Goal: Transaction & Acquisition: Purchase product/service

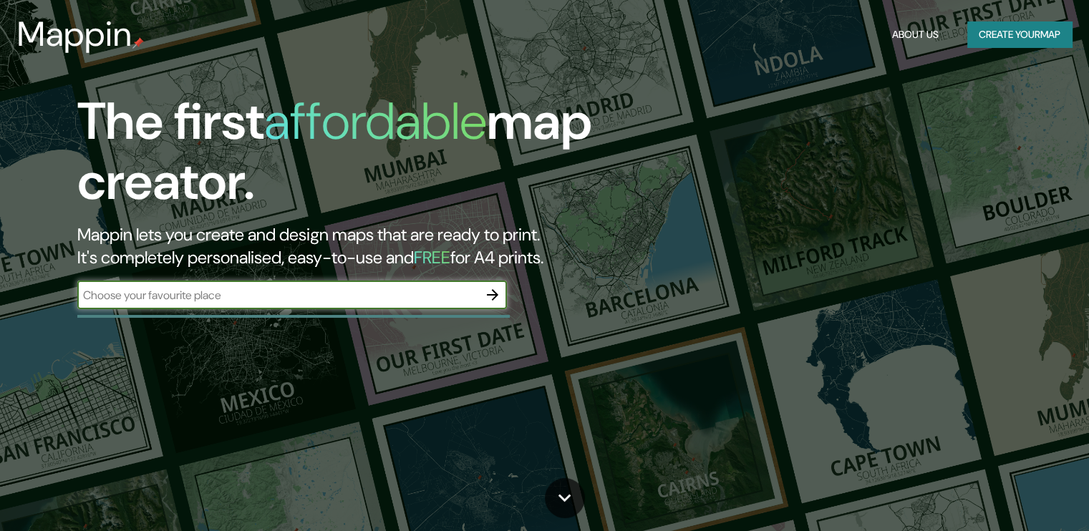
click at [352, 299] on input "text" at bounding box center [277, 295] width 401 height 16
type input "av canada"
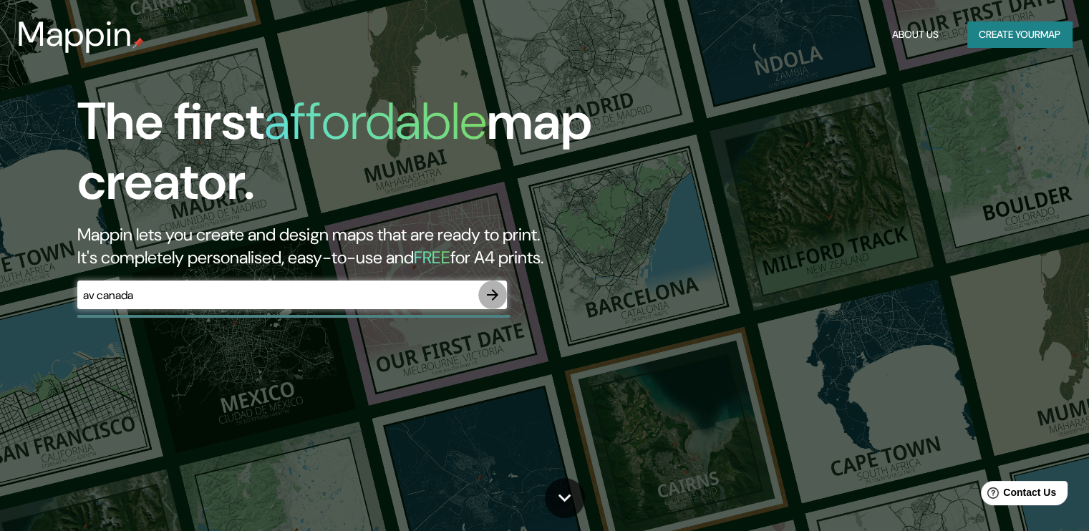
click at [492, 301] on icon "button" at bounding box center [492, 294] width 17 height 17
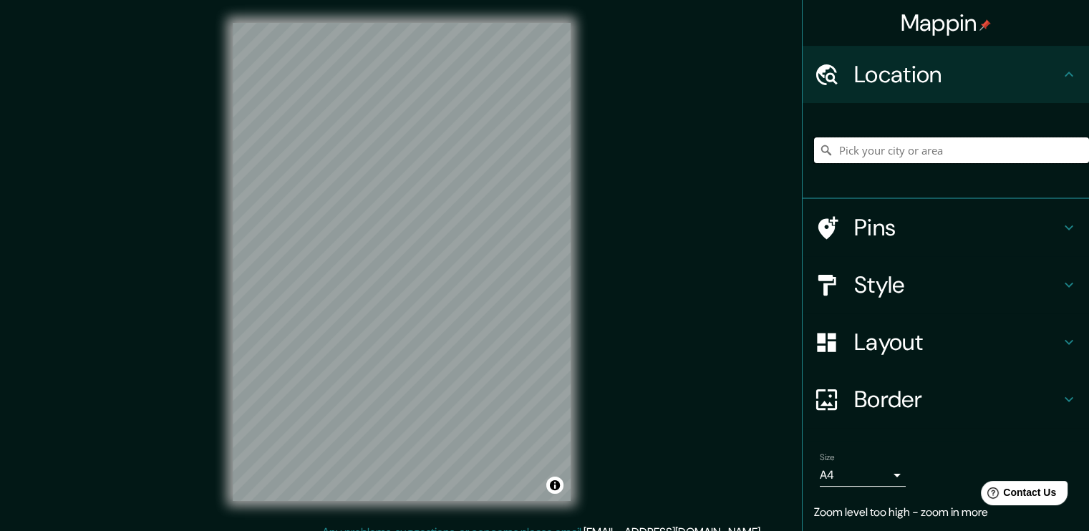
click at [846, 146] on input "Pick your city or area" at bounding box center [951, 150] width 275 height 26
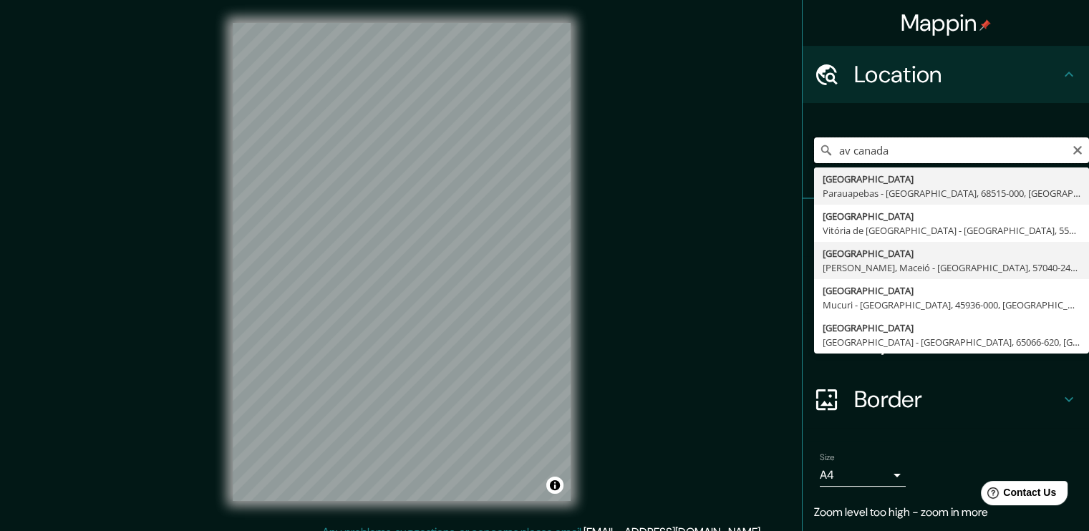
scroll to position [44, 0]
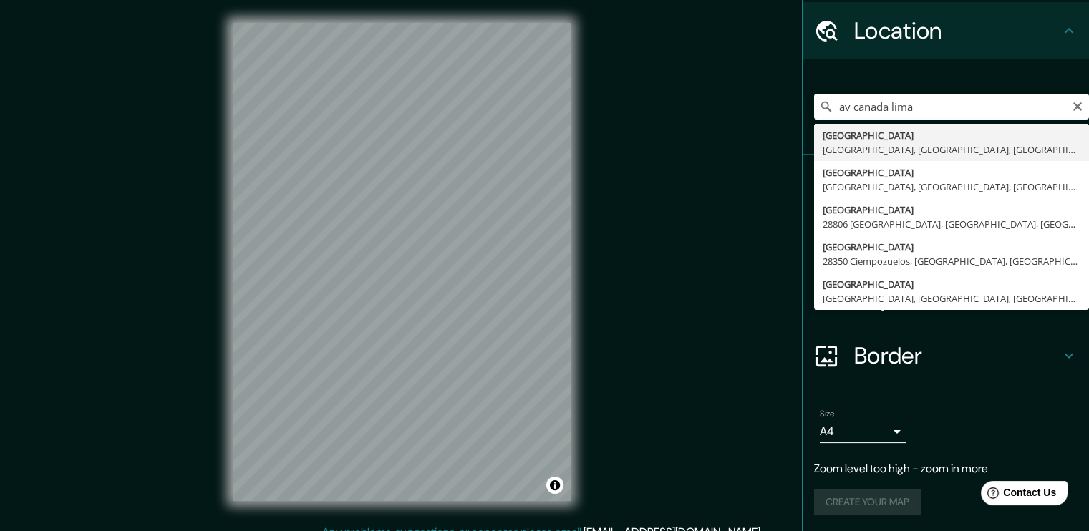
type input "[GEOGRAPHIC_DATA], [GEOGRAPHIC_DATA], [GEOGRAPHIC_DATA], [GEOGRAPHIC_DATA]"
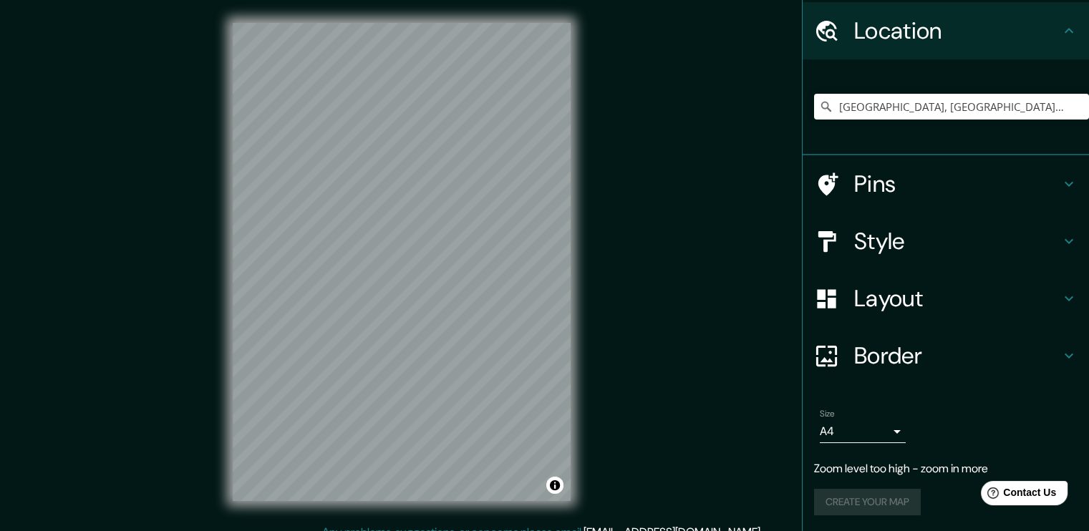
scroll to position [15, 0]
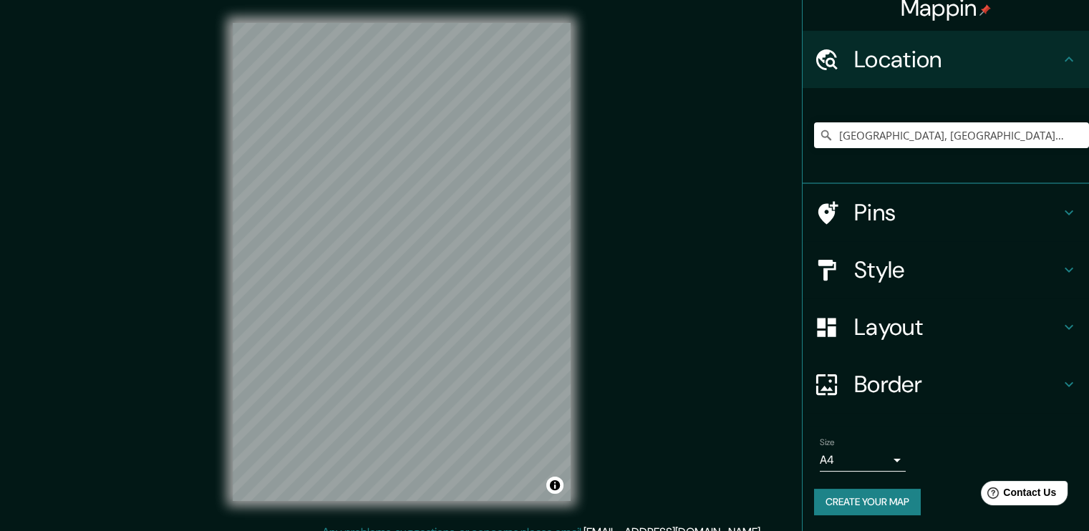
click at [854, 218] on h4 "Pins" at bounding box center [957, 212] width 206 height 29
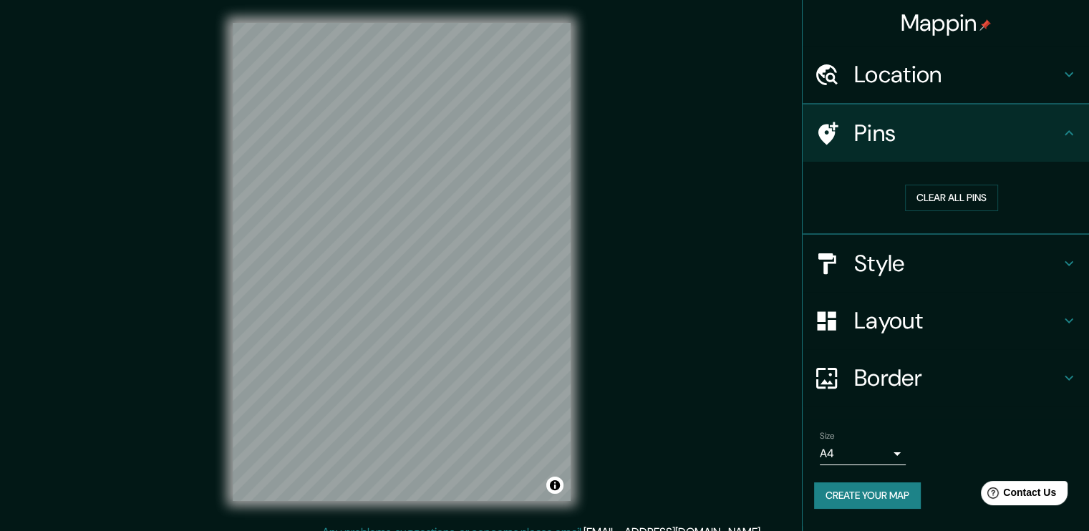
scroll to position [0, 0]
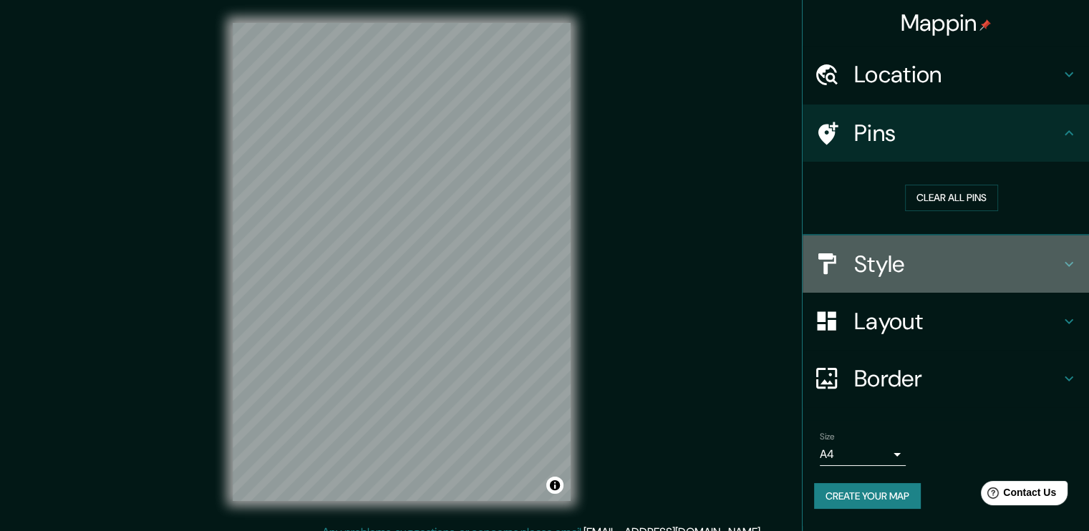
click at [919, 251] on h4 "Style" at bounding box center [957, 264] width 206 height 29
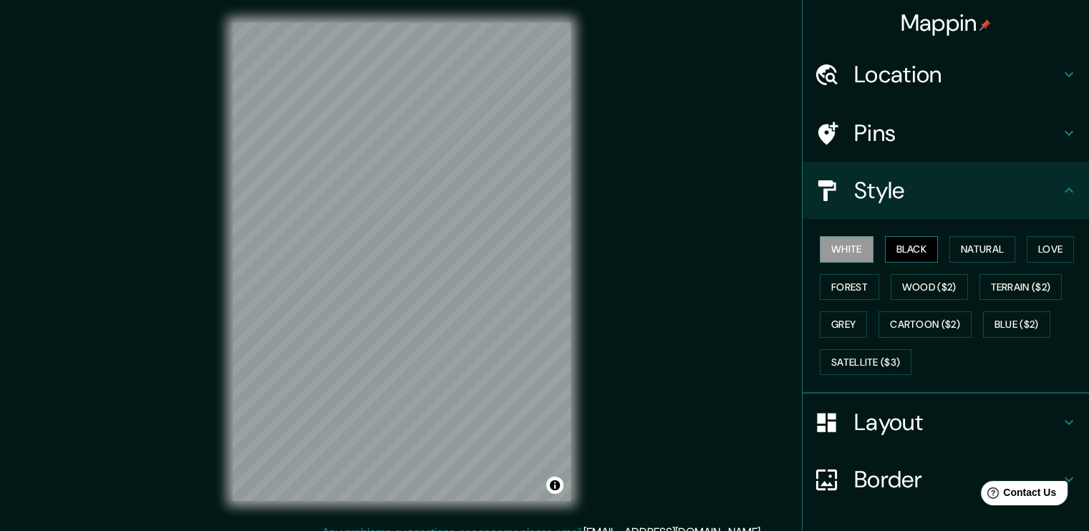
click at [901, 240] on button "Black" at bounding box center [912, 249] width 54 height 26
click at [985, 243] on button "Natural" at bounding box center [983, 249] width 66 height 26
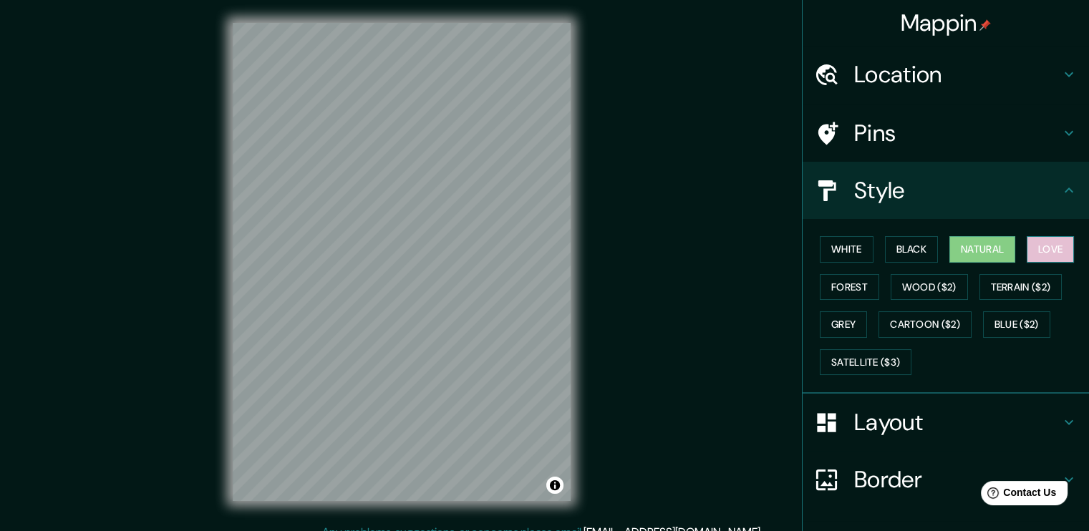
click at [1063, 254] on button "Love" at bounding box center [1050, 249] width 47 height 26
click at [851, 277] on button "Forest" at bounding box center [849, 287] width 59 height 26
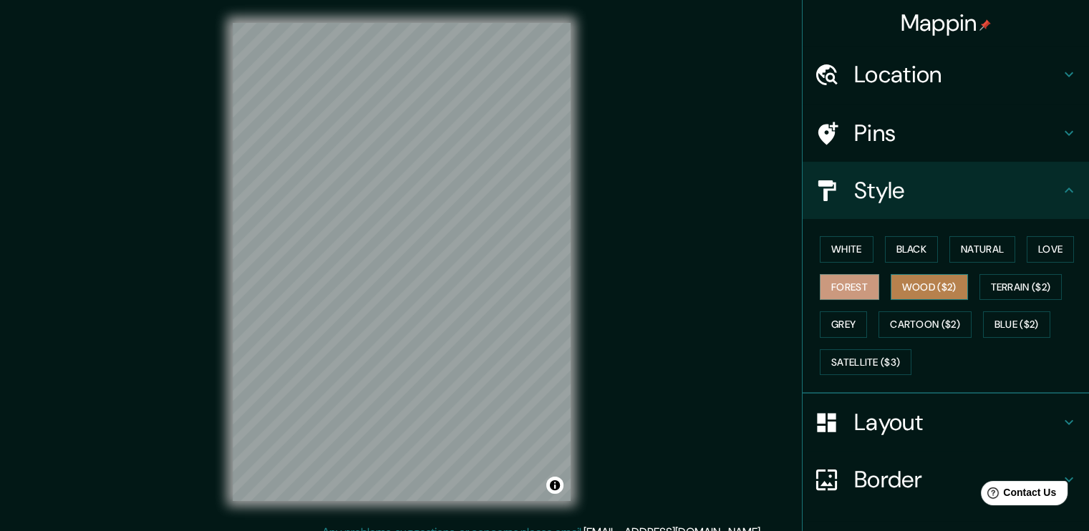
click at [937, 294] on button "Wood ($2)" at bounding box center [929, 287] width 77 height 26
click at [1040, 282] on button "Terrain ($2)" at bounding box center [1021, 287] width 83 height 26
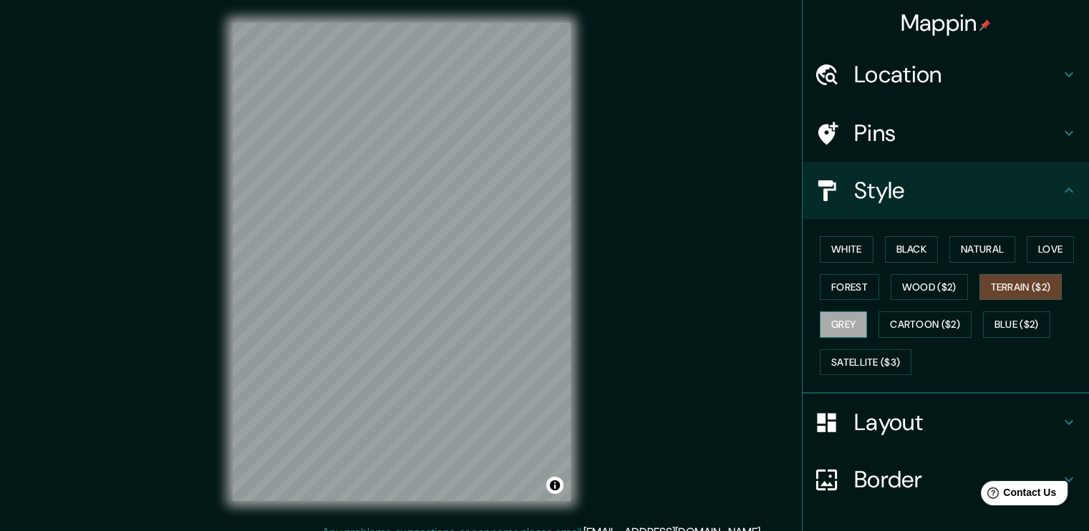
click at [836, 323] on button "Grey" at bounding box center [843, 324] width 47 height 26
click at [658, 319] on div "Mappin Location [GEOGRAPHIC_DATA], [GEOGRAPHIC_DATA], [GEOGRAPHIC_DATA], [GEOGR…" at bounding box center [544, 273] width 1089 height 547
click at [368, 287] on div "Mappin Location [GEOGRAPHIC_DATA], [GEOGRAPHIC_DATA], [GEOGRAPHIC_DATA], [GEOGR…" at bounding box center [544, 273] width 1089 height 547
drag, startPoint x: 613, startPoint y: 317, endPoint x: 180, endPoint y: 267, distance: 436.0
click at [203, 269] on div "Mappin Location [GEOGRAPHIC_DATA], [GEOGRAPHIC_DATA], [GEOGRAPHIC_DATA], [GEOGR…" at bounding box center [544, 273] width 1089 height 547
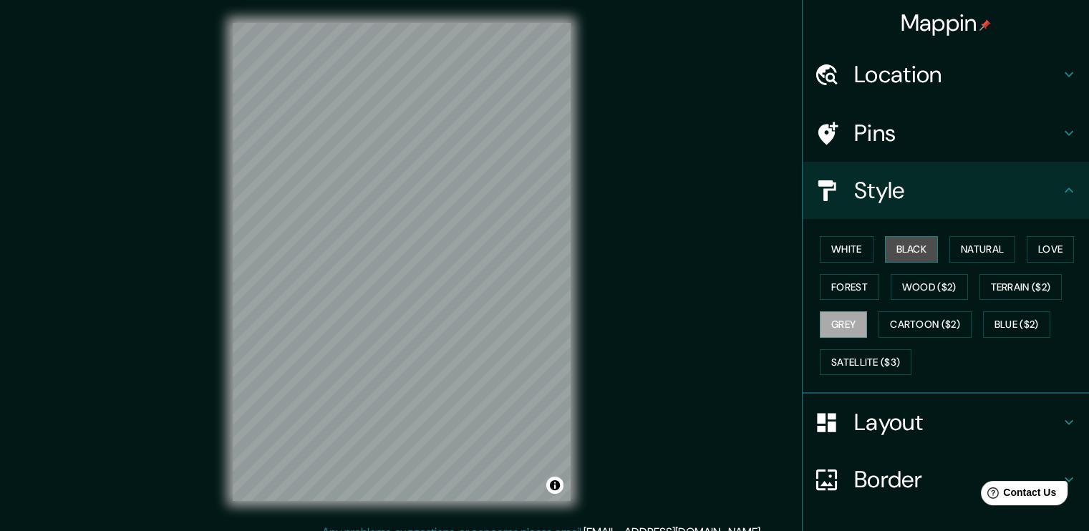
click at [901, 246] on button "Black" at bounding box center [912, 249] width 54 height 26
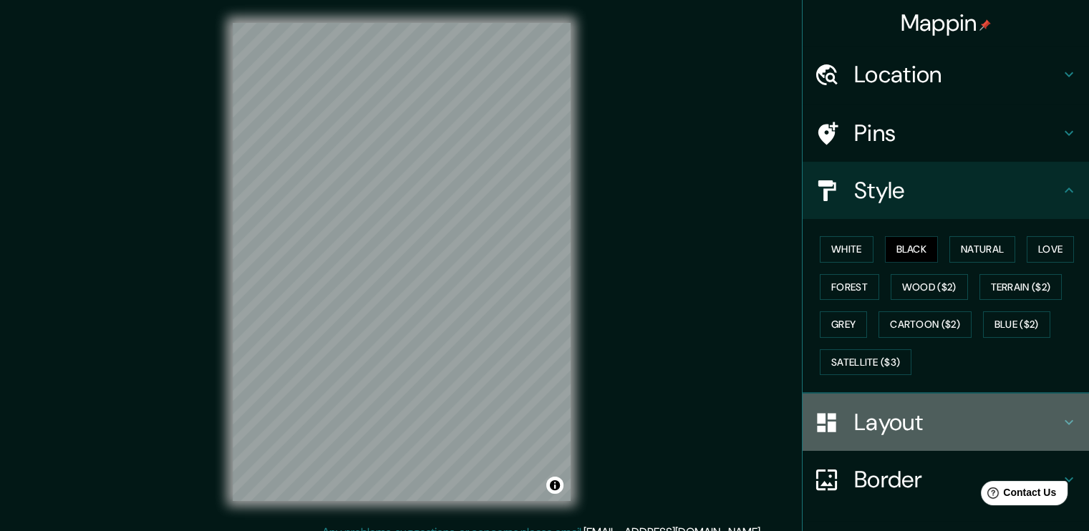
click at [997, 412] on h4 "Layout" at bounding box center [957, 422] width 206 height 29
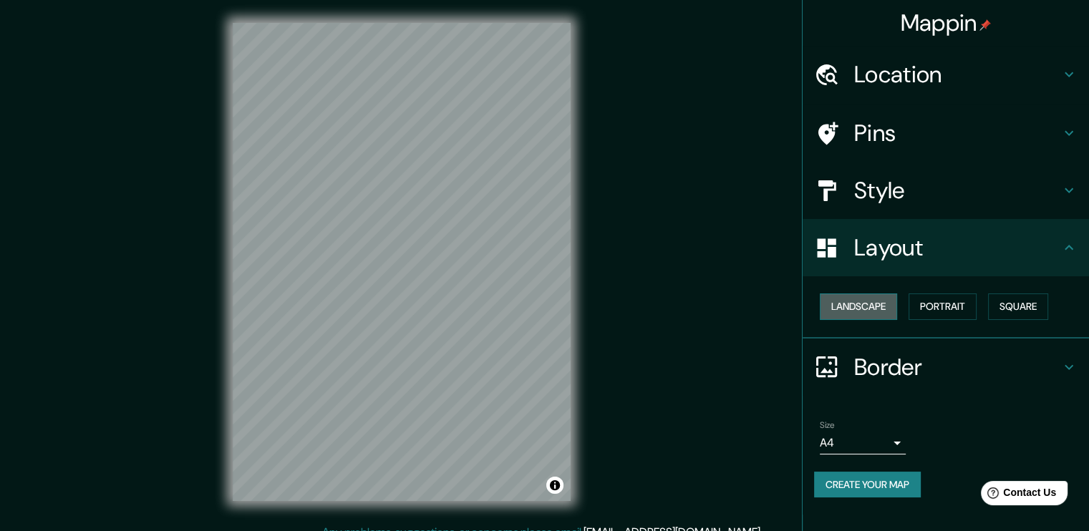
click at [858, 304] on button "Landscape" at bounding box center [858, 307] width 77 height 26
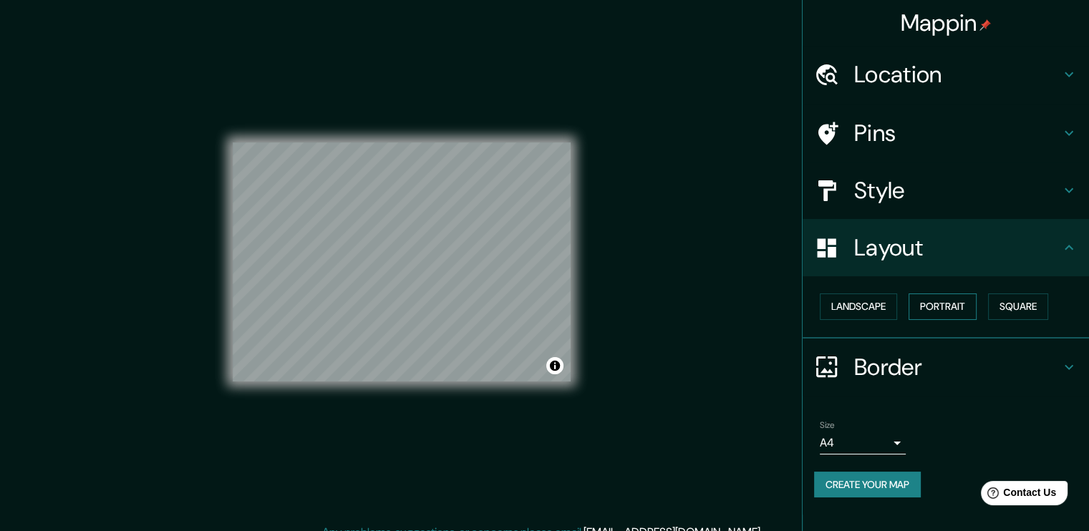
click at [925, 301] on button "Portrait" at bounding box center [943, 307] width 68 height 26
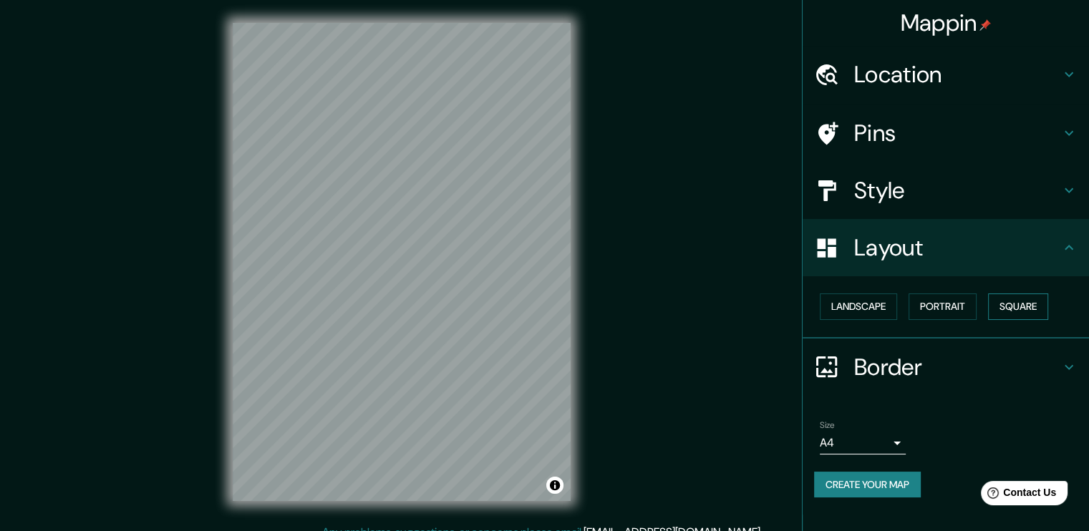
click at [1009, 306] on button "Square" at bounding box center [1018, 307] width 60 height 26
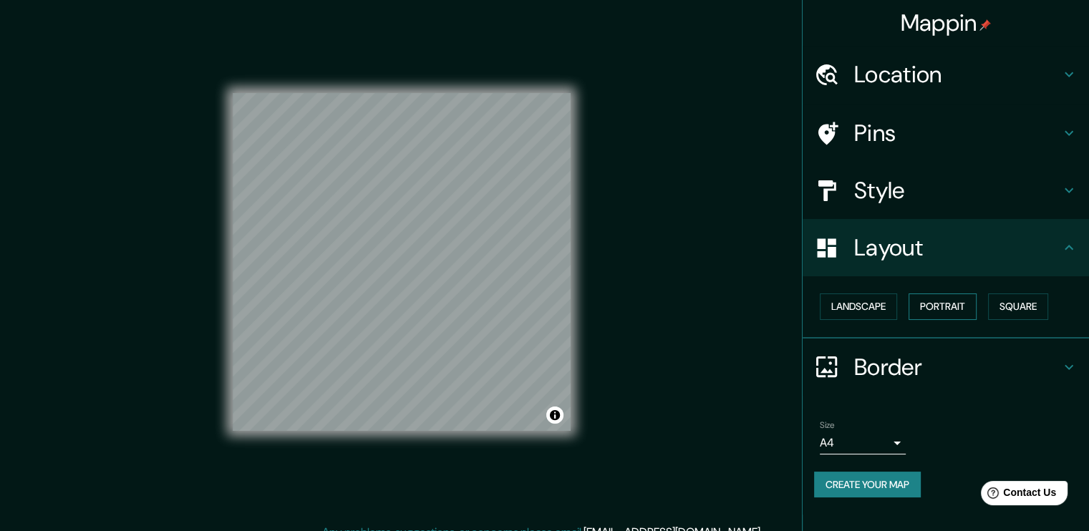
click at [940, 298] on button "Portrait" at bounding box center [943, 307] width 68 height 26
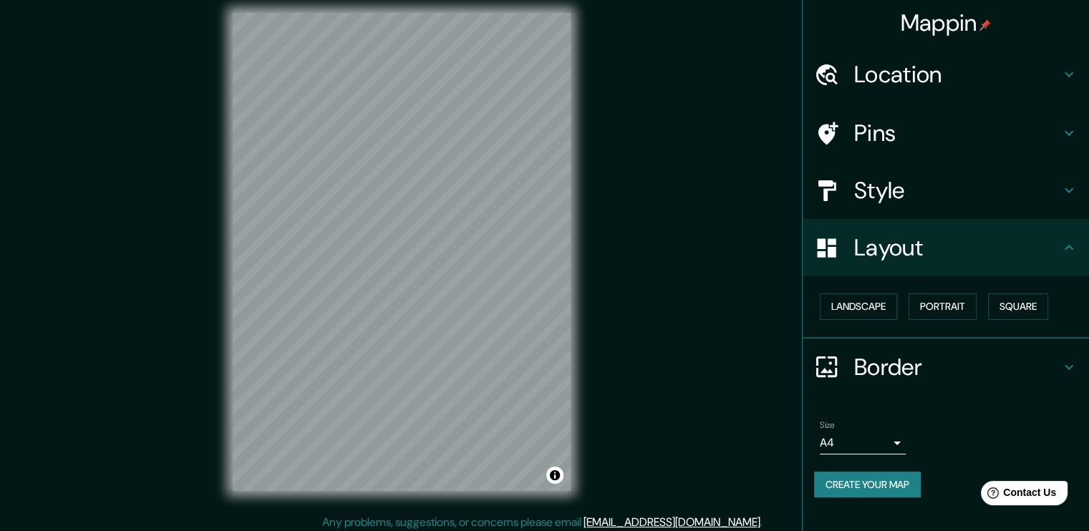
scroll to position [15, 0]
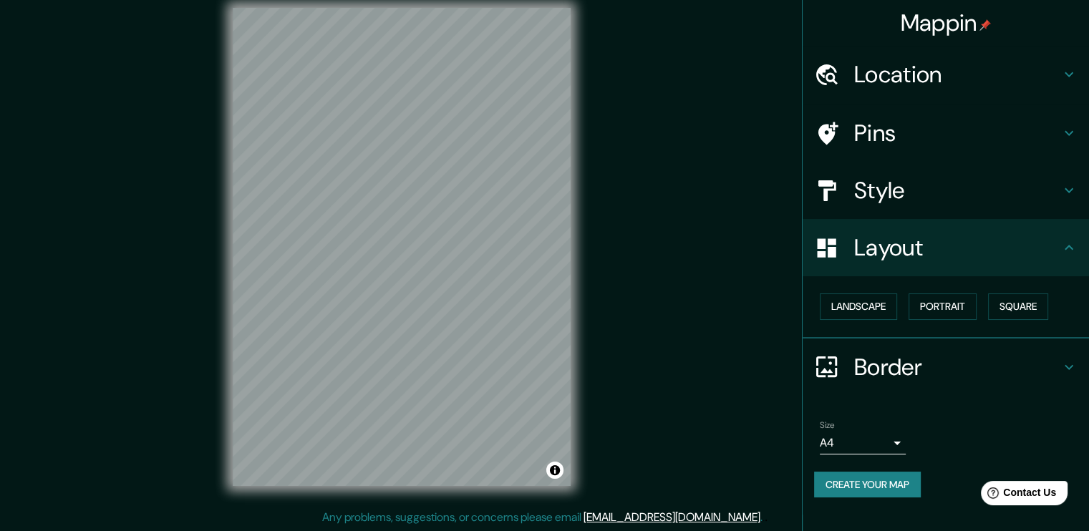
click at [917, 188] on h4 "Style" at bounding box center [957, 190] width 206 height 29
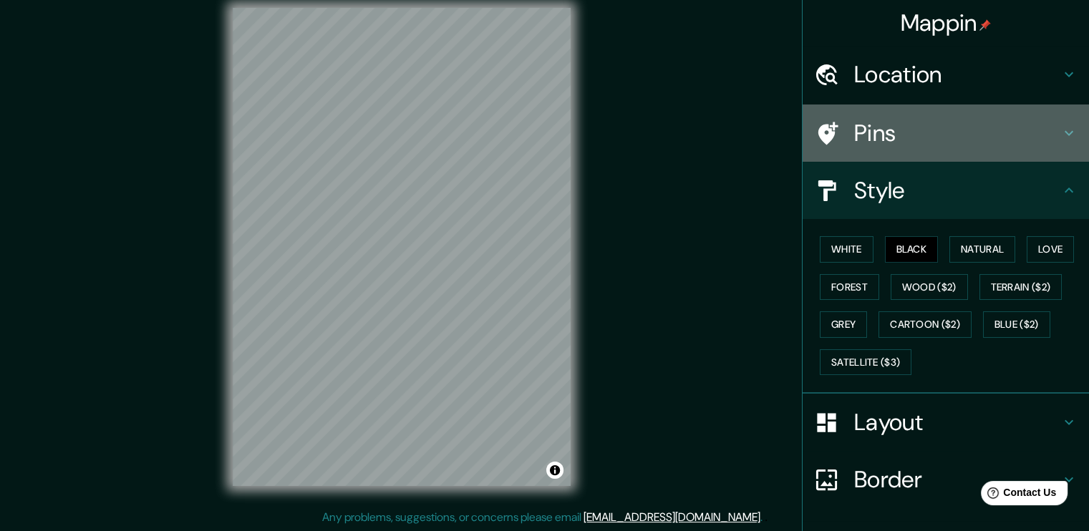
click at [909, 131] on h4 "Pins" at bounding box center [957, 133] width 206 height 29
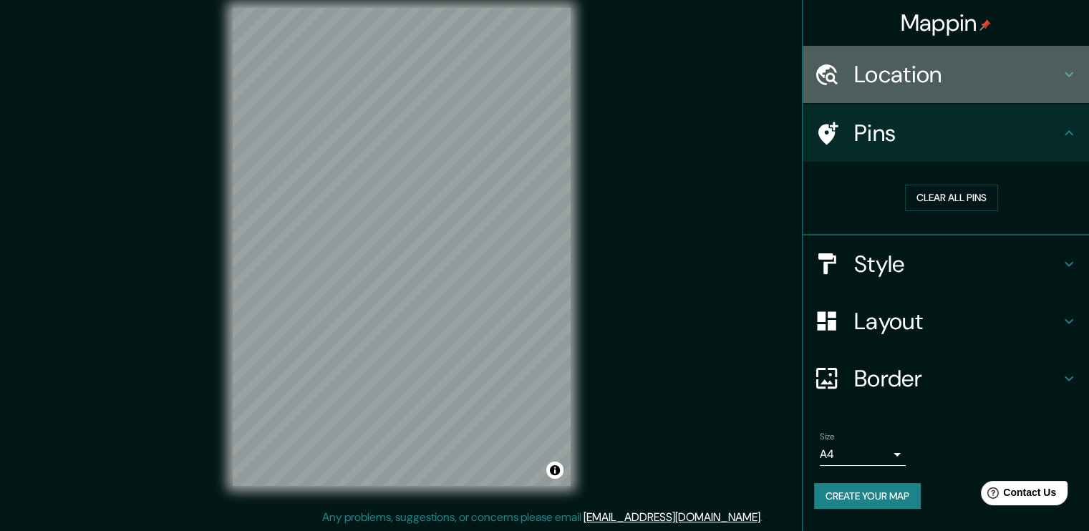
click at [907, 74] on h4 "Location" at bounding box center [957, 74] width 206 height 29
